Goal: Download file/media

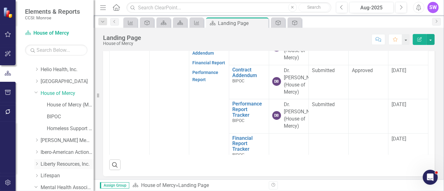
scroll to position [243, 0]
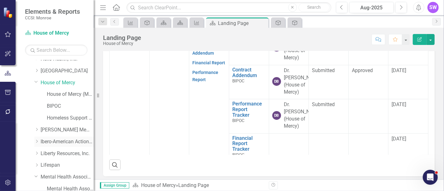
click at [37, 140] on icon "Dropdown" at bounding box center [36, 142] width 5 height 4
click at [51, 142] on link "Ibero-American Action League, Inc." at bounding box center [67, 141] width 53 height 7
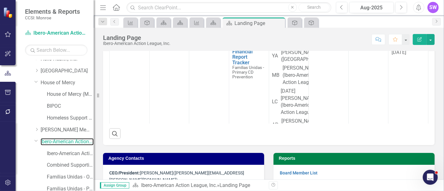
scroll to position [173, 0]
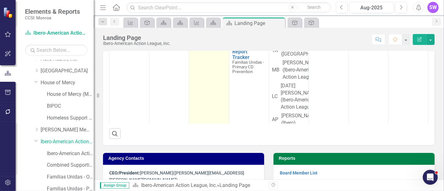
click at [196, 8] on link "Contract Addendum" at bounding box center [203, 2] width 22 height 12
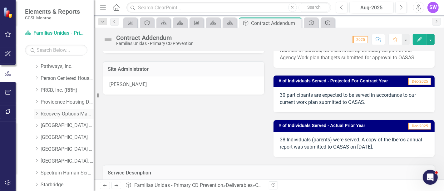
scroll to position [555, 0]
click at [37, 135] on icon "Dropdown" at bounding box center [36, 137] width 5 height 4
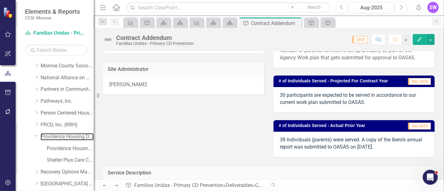
click at [54, 137] on link "Providence Housing Development Corporation" at bounding box center [67, 136] width 53 height 7
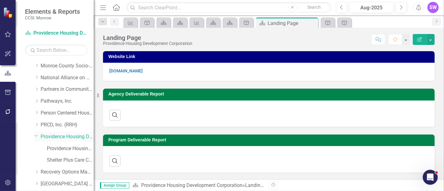
click at [69, 139] on link "Providence Housing Development Corporation" at bounding box center [67, 136] width 53 height 7
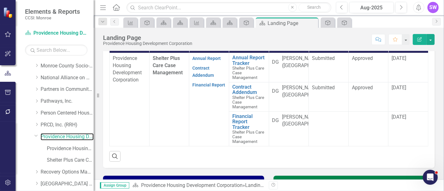
scroll to position [193, 0]
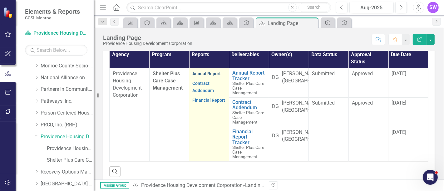
click at [200, 76] on link "Annual Report" at bounding box center [206, 73] width 28 height 5
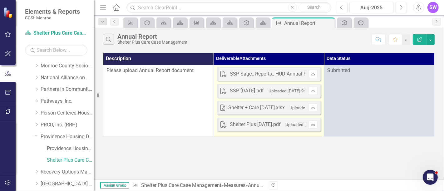
click at [315, 73] on icon "Download" at bounding box center [313, 74] width 5 height 4
